Goal: Check status: Check status

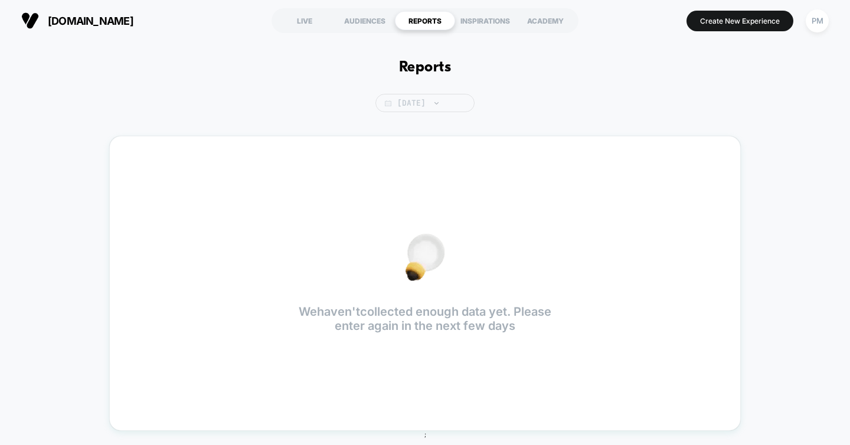
click at [426, 107] on span "[DATE]" at bounding box center [425, 103] width 99 height 18
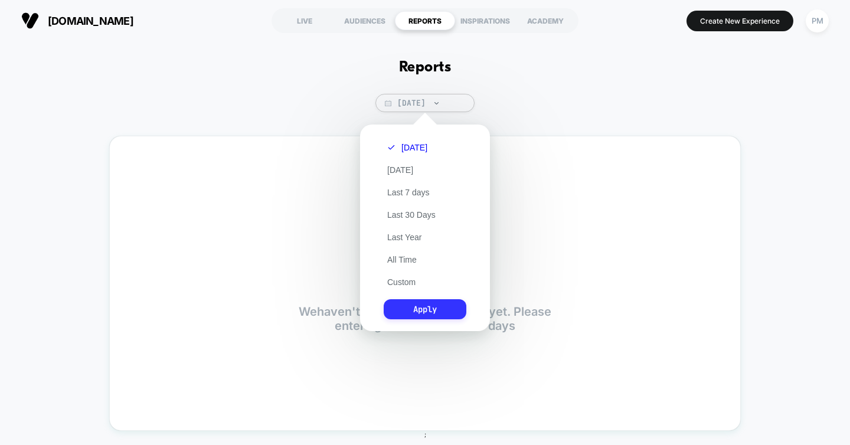
click at [433, 310] on button "Apply" at bounding box center [425, 309] width 83 height 20
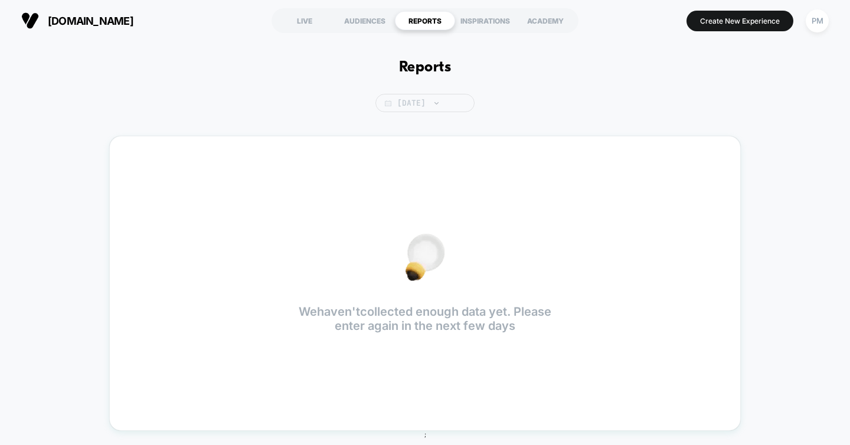
click at [410, 103] on span "[DATE]" at bounding box center [425, 103] width 99 height 18
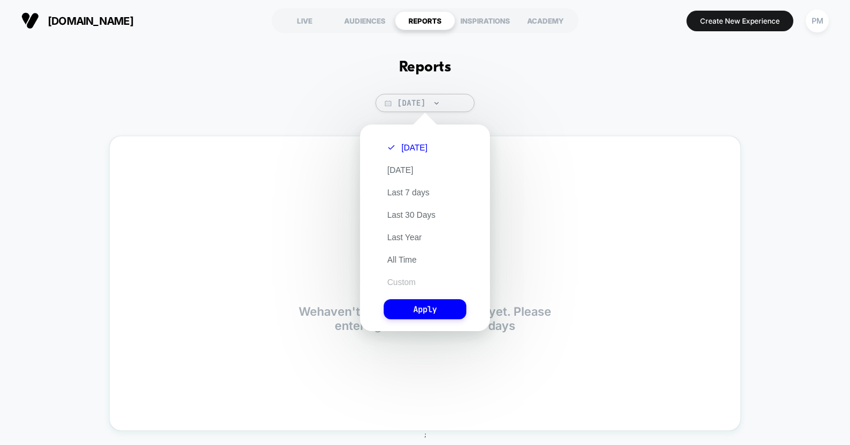
click at [393, 278] on button "Custom" at bounding box center [401, 282] width 35 height 11
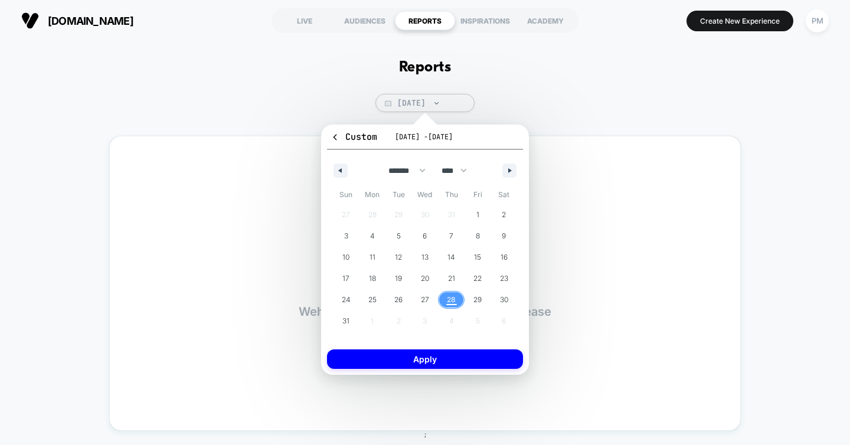
click at [453, 302] on span "28" at bounding box center [451, 299] width 9 height 21
click at [450, 351] on button "Apply" at bounding box center [425, 359] width 196 height 19
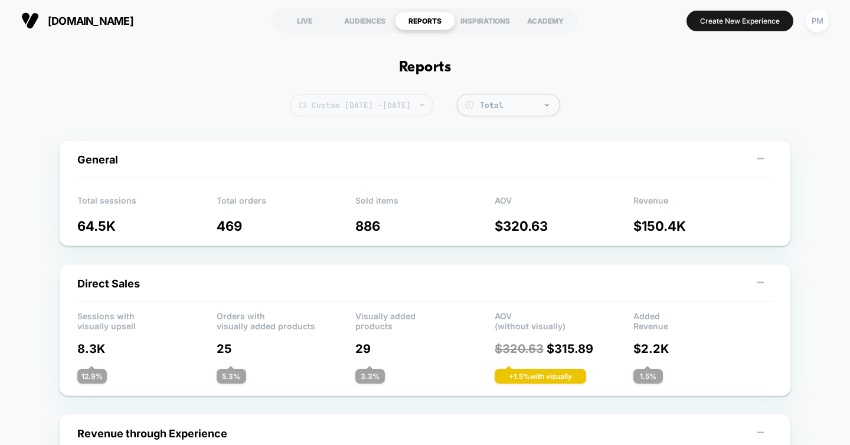
click at [386, 106] on span "Custom Aug 28, 2025 - Aug 28, 2025" at bounding box center [361, 105] width 143 height 22
select select "*"
select select "****"
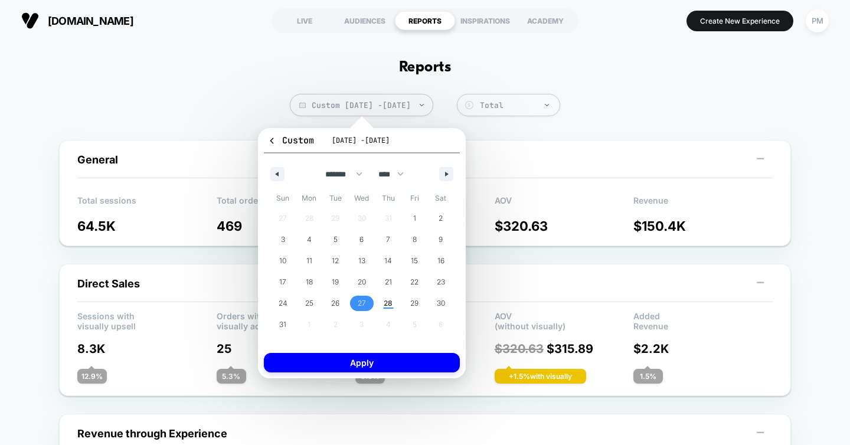
click at [358, 305] on span "27" at bounding box center [362, 303] width 8 height 21
click at [391, 304] on span "28" at bounding box center [388, 303] width 9 height 21
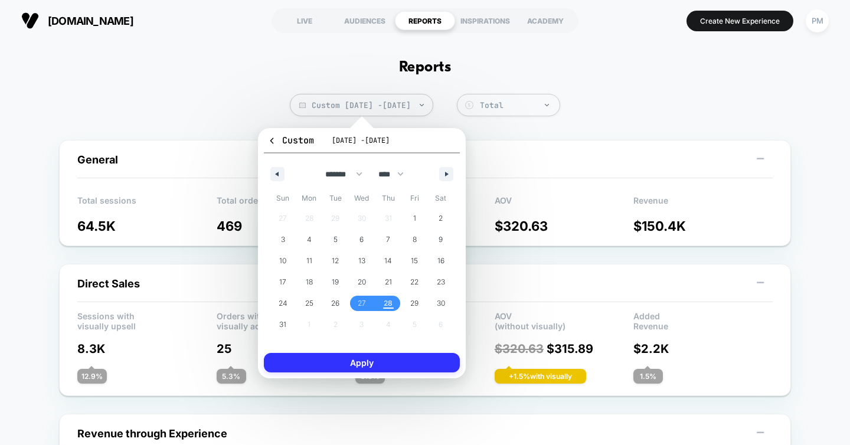
click at [391, 358] on button "Apply" at bounding box center [362, 362] width 196 height 19
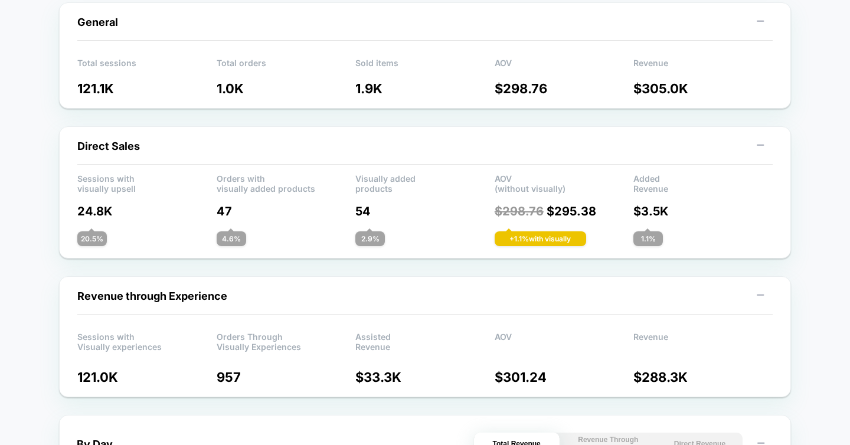
scroll to position [135, 0]
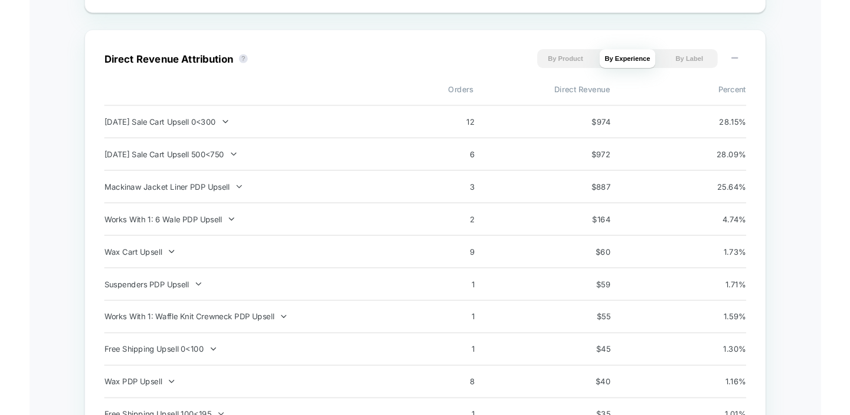
scroll to position [811, 0]
